Goal: Find contact information: Find contact information

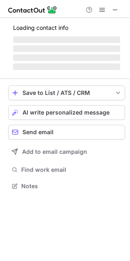
scroll to position [180, 130]
click at [119, 9] on span at bounding box center [115, 10] width 7 height 7
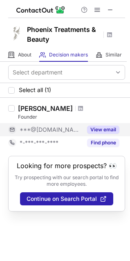
click at [91, 126] on button "View email" at bounding box center [103, 130] width 32 height 8
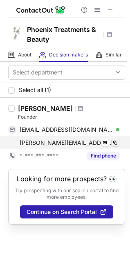
click at [115, 140] on span at bounding box center [115, 143] width 7 height 7
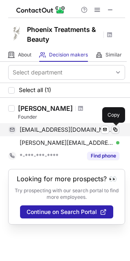
click at [115, 128] on span at bounding box center [115, 130] width 7 height 7
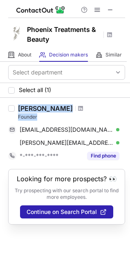
drag, startPoint x: 26, startPoint y: 111, endPoint x: 38, endPoint y: 115, distance: 13.5
click at [38, 115] on div "Jamie Richardson Founder" at bounding box center [71, 112] width 107 height 16
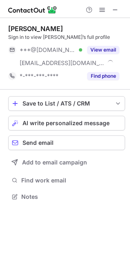
scroll to position [191, 130]
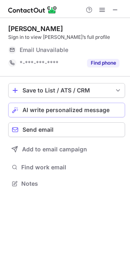
scroll to position [4, 4]
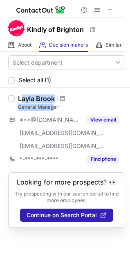
drag, startPoint x: 21, startPoint y: 95, endPoint x: 54, endPoint y: 103, distance: 33.2
click at [54, 103] on div "Layla Brook General Manager" at bounding box center [71, 103] width 107 height 16
drag, startPoint x: 18, startPoint y: 97, endPoint x: 59, endPoint y: 108, distance: 42.4
click at [59, 108] on div "Layla Brook General Manager ***@gmail.com ***@googlemail.com ***@kindlyofbright…" at bounding box center [70, 130] width 111 height 71
copy div "Layla Brook General Manager"
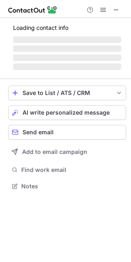
scroll to position [180, 131]
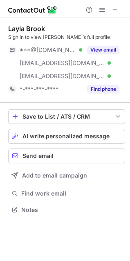
scroll to position [204, 130]
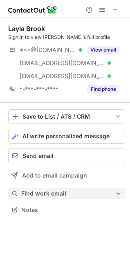
click at [56, 191] on span "Find work email" at bounding box center [68, 193] width 94 height 7
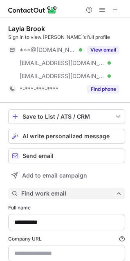
scroll to position [291, 124]
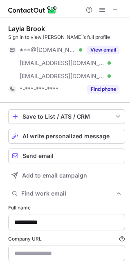
type input "**********"
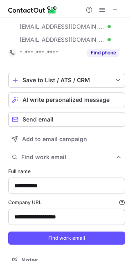
scroll to position [41, 0]
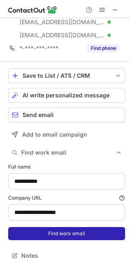
click at [56, 237] on button "Find work email" at bounding box center [66, 233] width 117 height 13
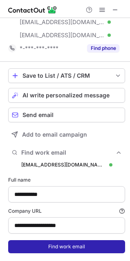
scroll to position [304, 124]
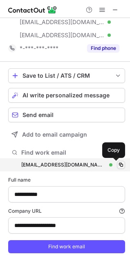
click at [118, 164] on span at bounding box center [121, 165] width 7 height 7
